Goal: Transaction & Acquisition: Download file/media

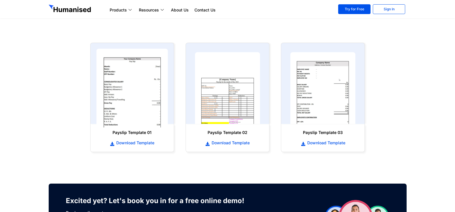
click at [134, 95] on img at bounding box center [132, 88] width 72 height 79
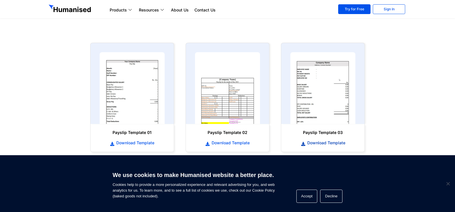
click at [311, 143] on span "Download Template" at bounding box center [326, 143] width 40 height 6
click at [120, 139] on link "Download Template" at bounding box center [132, 142] width 72 height 6
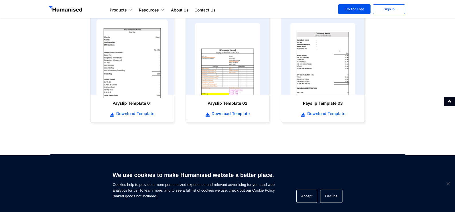
scroll to position [286, 0]
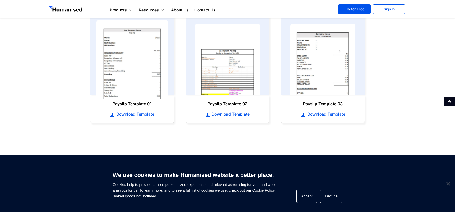
click at [127, 74] on img at bounding box center [132, 59] width 72 height 79
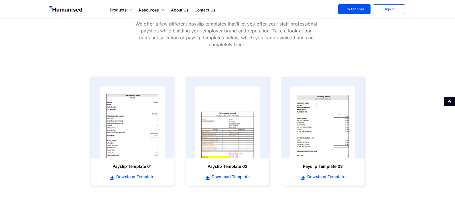
scroll to position [258, 0]
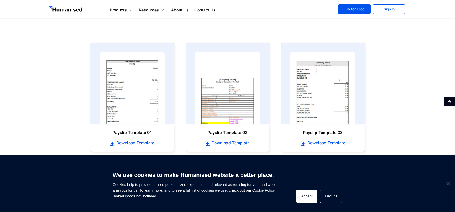
click at [308, 199] on button "Accept" at bounding box center [306, 195] width 21 height 13
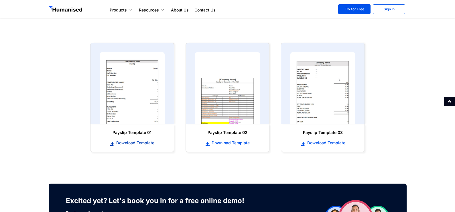
click at [138, 144] on span "Download Template" at bounding box center [135, 143] width 40 height 6
